Goal: Check status: Check status

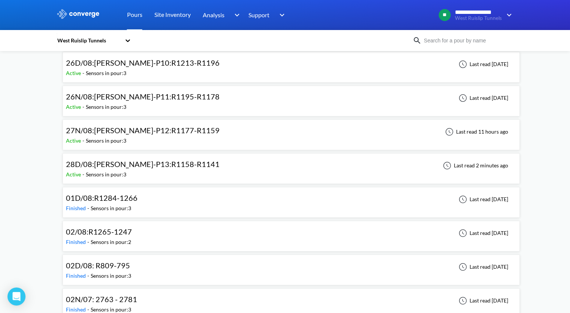
scroll to position [412, 0]
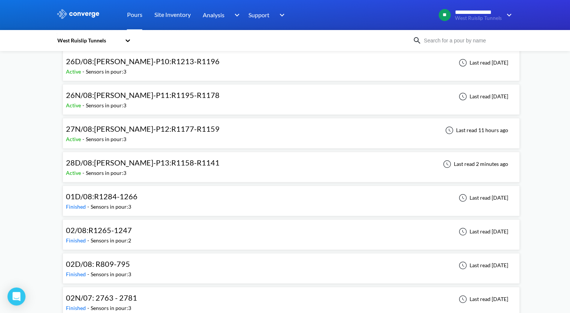
click at [148, 161] on span "28D/08:[PERSON_NAME]-P13:R1158-R1141" at bounding box center [143, 162] width 154 height 9
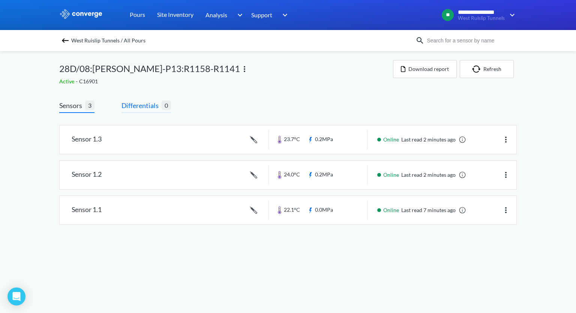
click at [133, 106] on span "Differentials" at bounding box center [141, 105] width 40 height 10
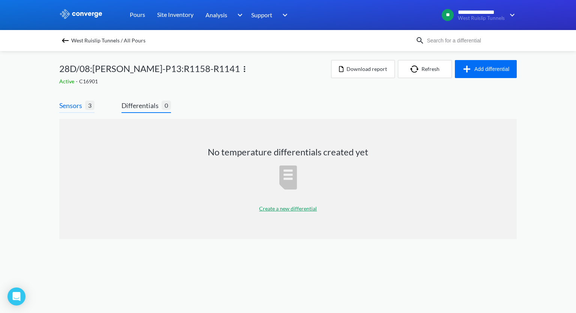
click at [69, 106] on span "Sensors" at bounding box center [72, 105] width 26 height 10
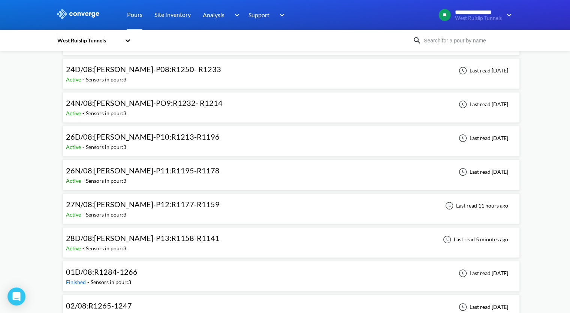
scroll to position [375, 0]
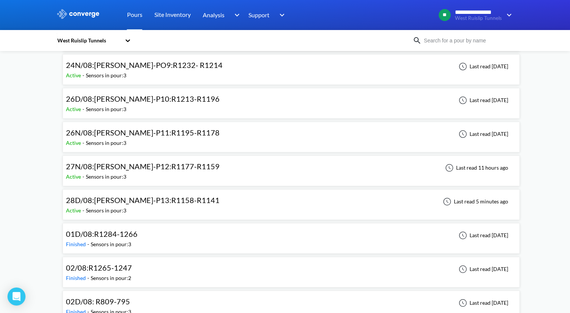
click at [105, 196] on span "28D/08:[PERSON_NAME]-P13:R1158-R1141" at bounding box center [143, 199] width 154 height 9
